Goal: Find specific page/section: Find specific page/section

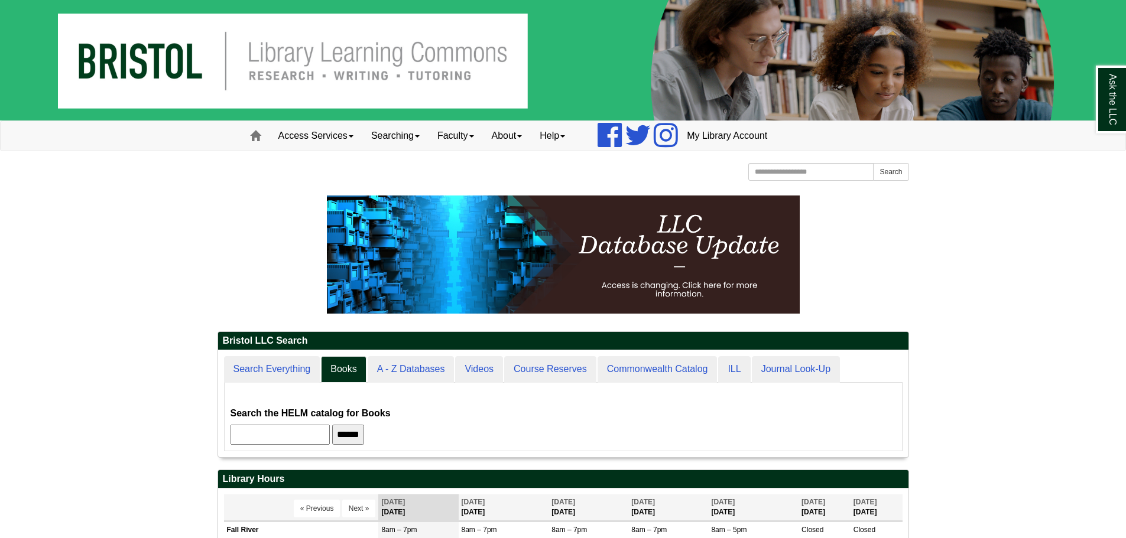
click at [362, 437] on input "******" at bounding box center [348, 435] width 32 height 20
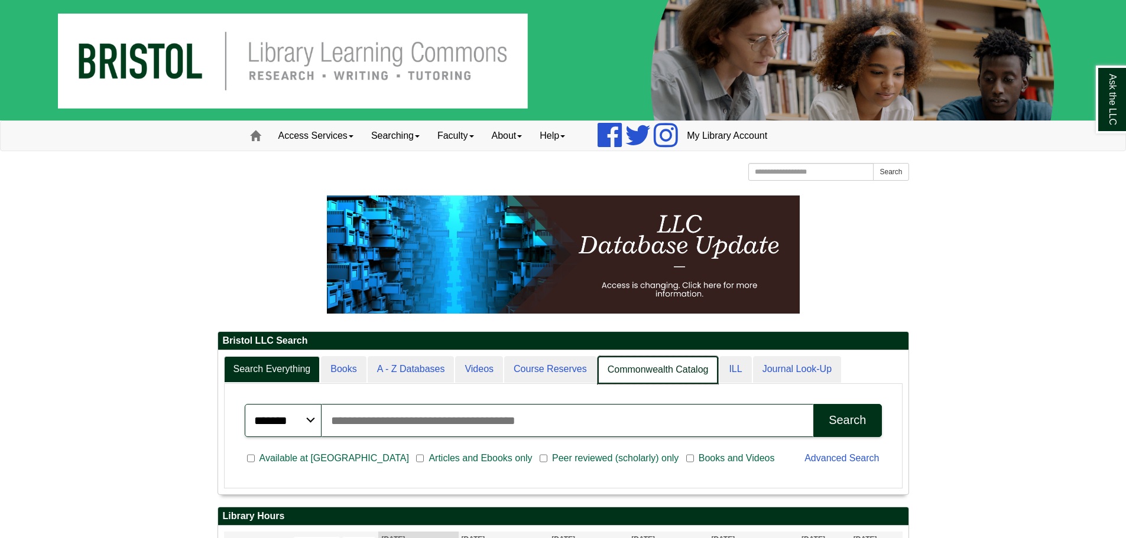
click at [649, 374] on link "Commonwealth Catalog" at bounding box center [657, 370] width 121 height 28
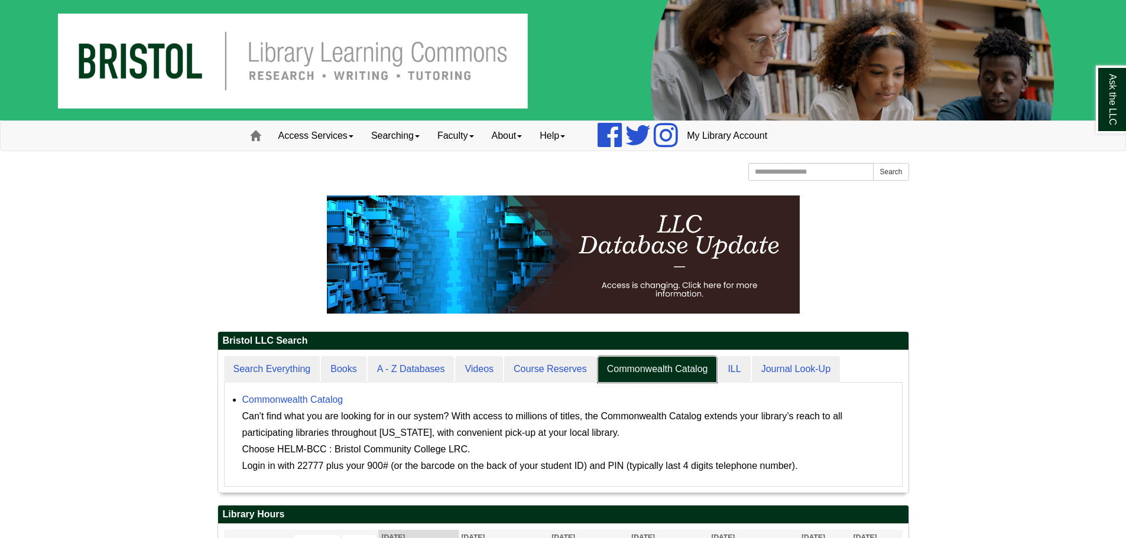
scroll to position [142, 690]
click at [334, 395] on link "Commonwealth Catalog" at bounding box center [292, 400] width 101 height 10
